Goal: Task Accomplishment & Management: Use online tool/utility

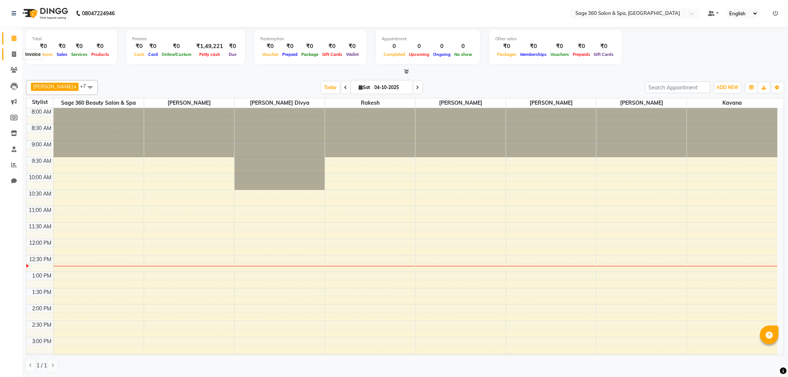
click at [10, 54] on span at bounding box center [13, 54] width 13 height 9
select select "service"
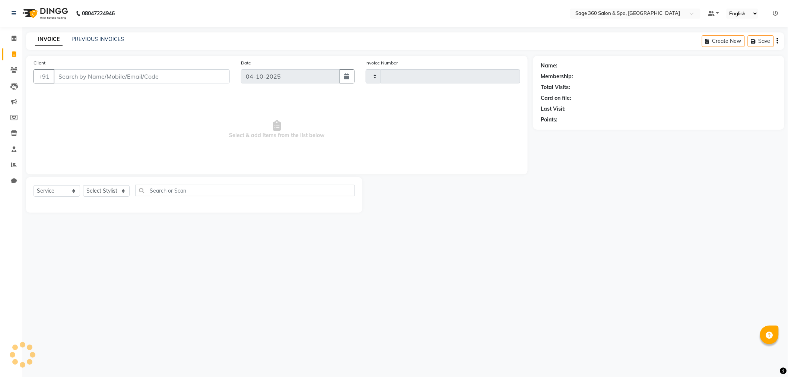
type input "1528"
select select "7678"
click at [129, 191] on select "Select Stylist [PERSON_NAME] [PERSON_NAME] Kavana [PERSON_NAME] [PERSON_NAME] […" at bounding box center [114, 191] width 63 height 12
select select "83083"
click at [83, 186] on select "Select Stylist [PERSON_NAME] [PERSON_NAME] Kavana [PERSON_NAME] [PERSON_NAME] […" at bounding box center [114, 191] width 63 height 12
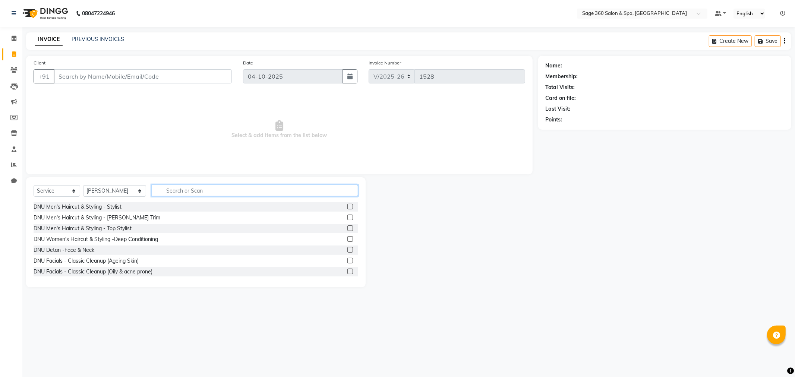
click at [197, 192] on input "text" at bounding box center [255, 191] width 206 height 12
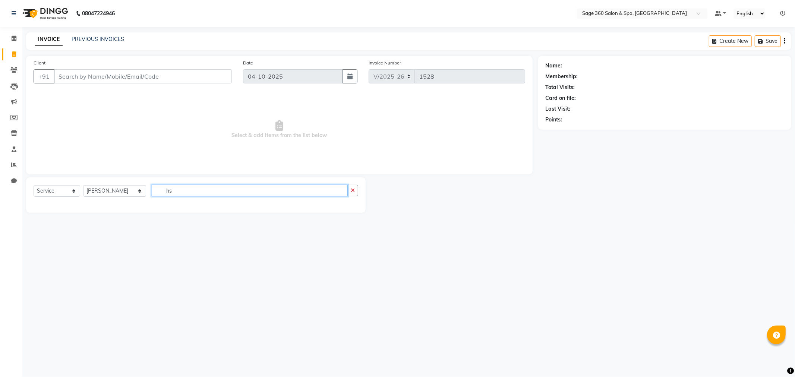
type input "h"
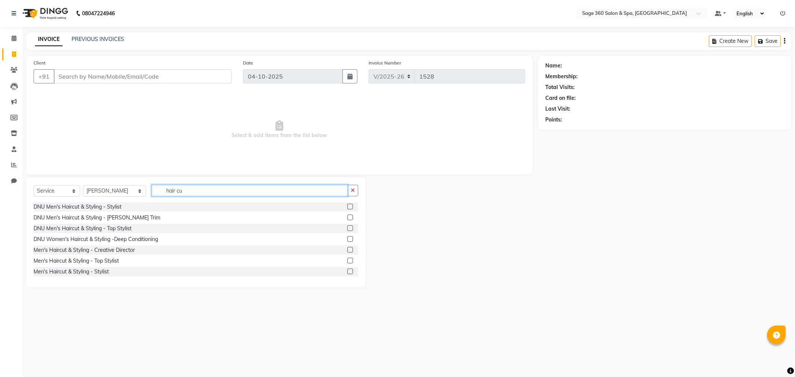
type input "hair cu"
click at [178, 79] on input "Client" at bounding box center [143, 76] width 178 height 14
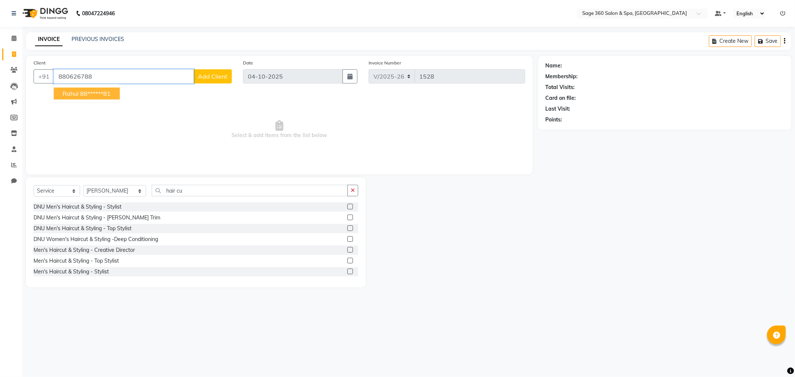
click at [110, 95] on ngb-highlight "88******81" at bounding box center [95, 93] width 31 height 7
type input "88******81"
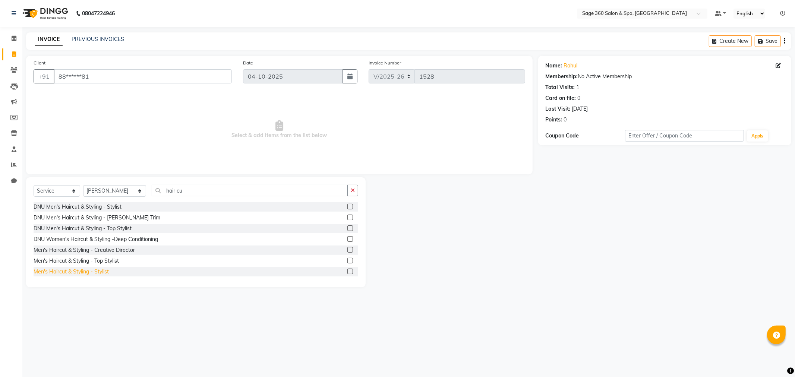
click at [105, 270] on div "Men's Haircut & Styling - Stylist" at bounding box center [71, 272] width 75 height 8
checkbox input "false"
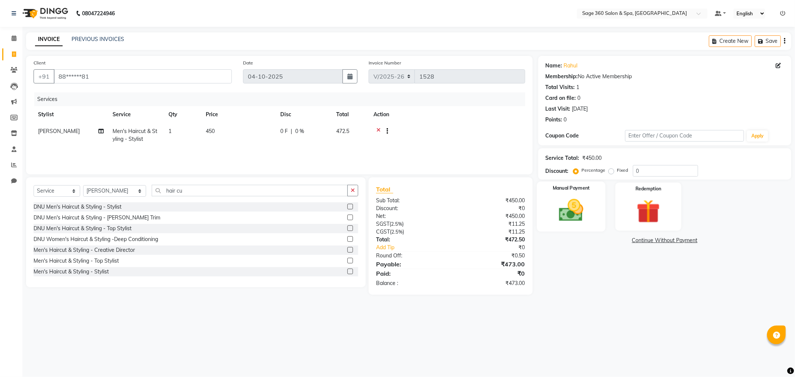
click at [578, 204] on img at bounding box center [571, 210] width 40 height 28
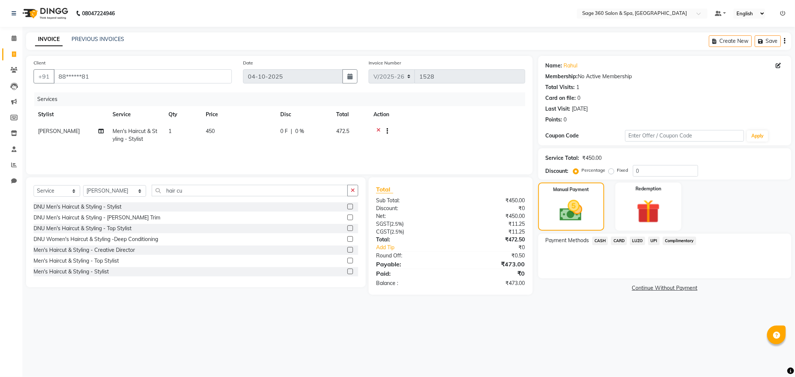
click at [636, 240] on span "LUZO" at bounding box center [637, 241] width 15 height 9
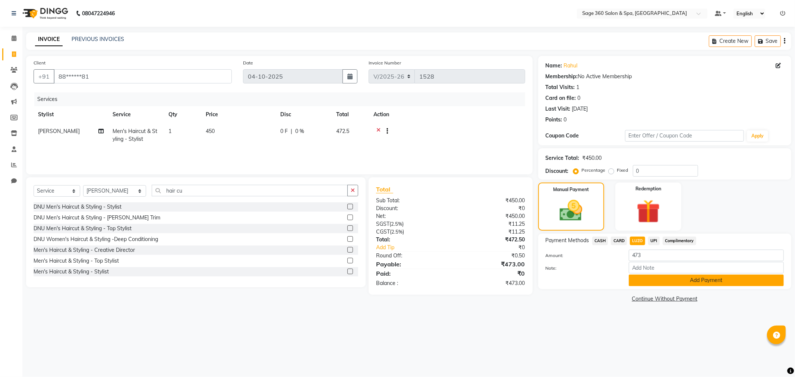
click at [667, 278] on button "Add Payment" at bounding box center [706, 281] width 155 height 12
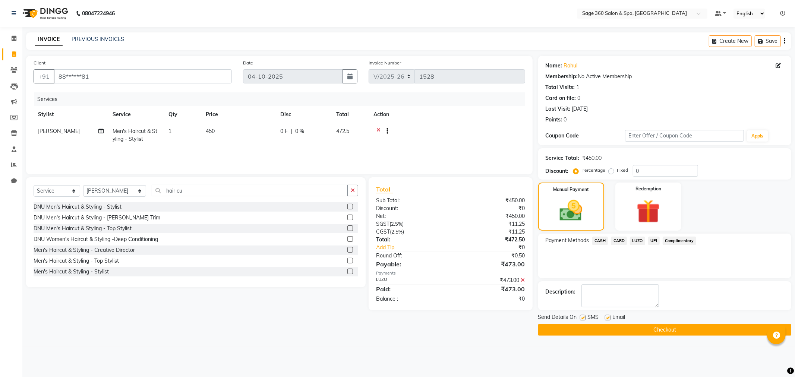
click at [605, 315] on label at bounding box center [608, 318] width 6 height 6
click at [605, 316] on input "checkbox" at bounding box center [607, 318] width 5 height 5
checkbox input "false"
click at [595, 329] on button "Checkout" at bounding box center [664, 330] width 253 height 12
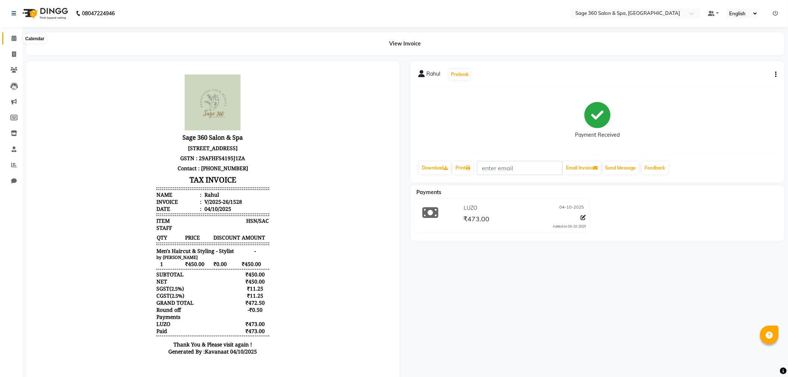
click at [13, 39] on icon at bounding box center [14, 38] width 5 height 6
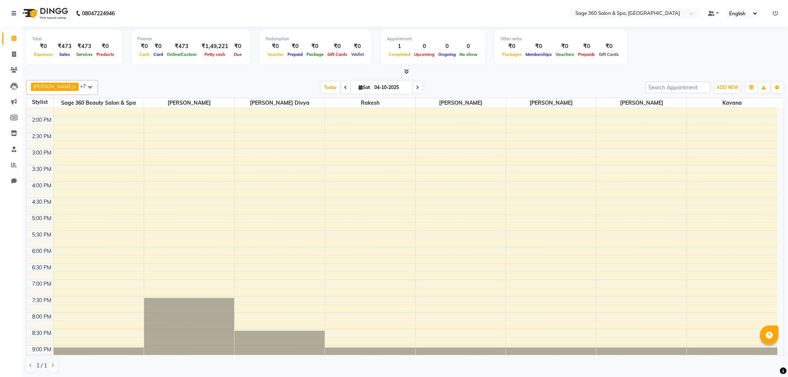
scroll to position [207, 0]
